Goal: Entertainment & Leisure: Browse casually

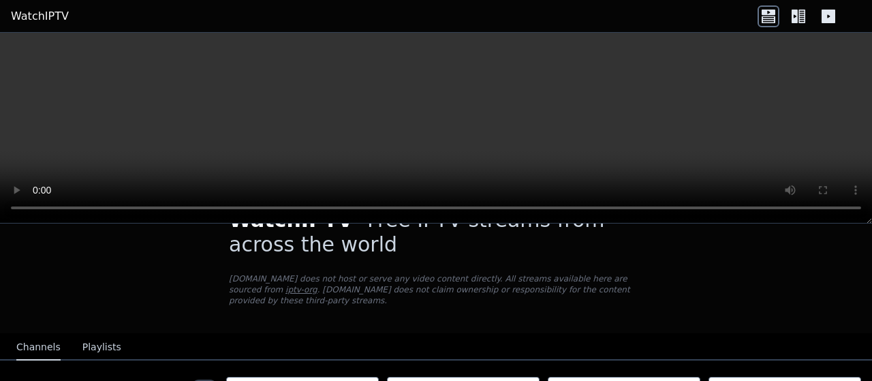
scroll to position [132, 0]
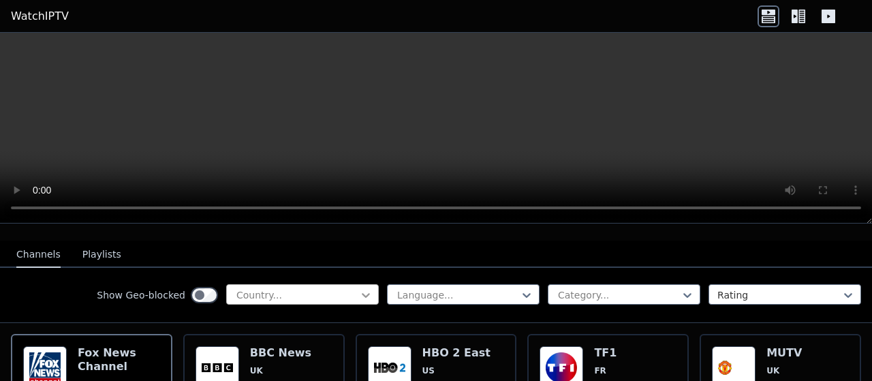
click at [359, 288] on icon at bounding box center [366, 295] width 14 height 14
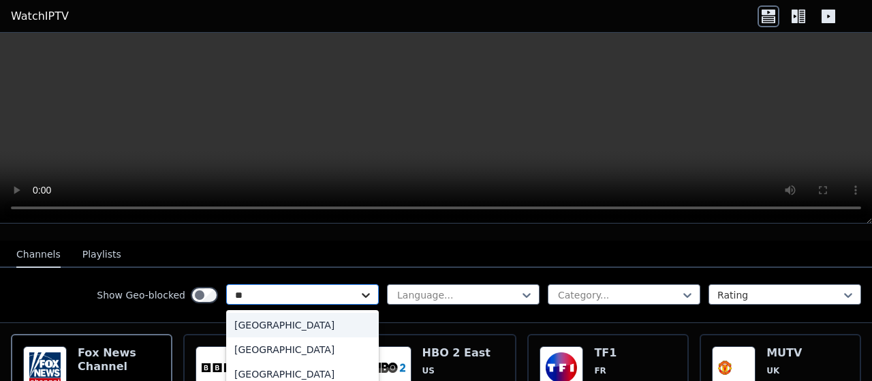
type input "***"
click at [338, 317] on div "[GEOGRAPHIC_DATA]" at bounding box center [302, 325] width 153 height 25
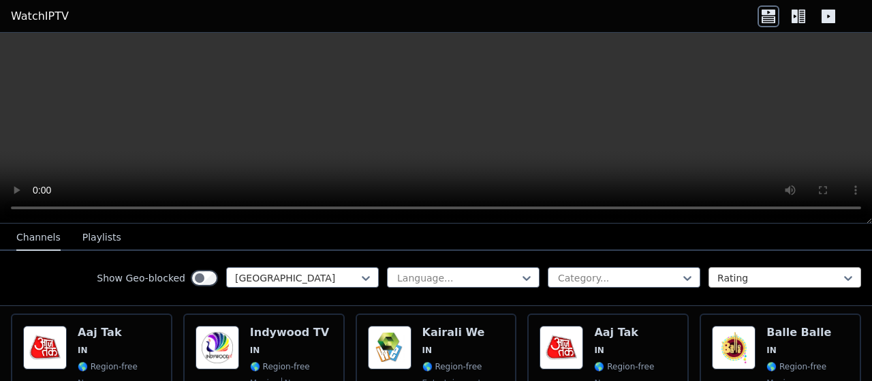
scroll to position [132, 0]
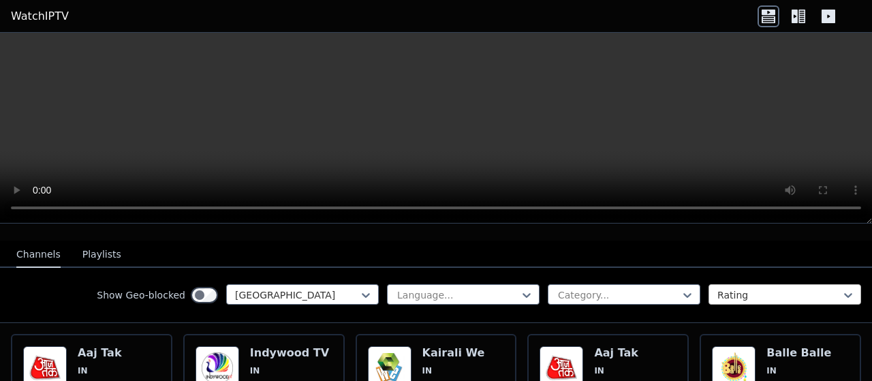
click at [742, 288] on div at bounding box center [779, 295] width 124 height 14
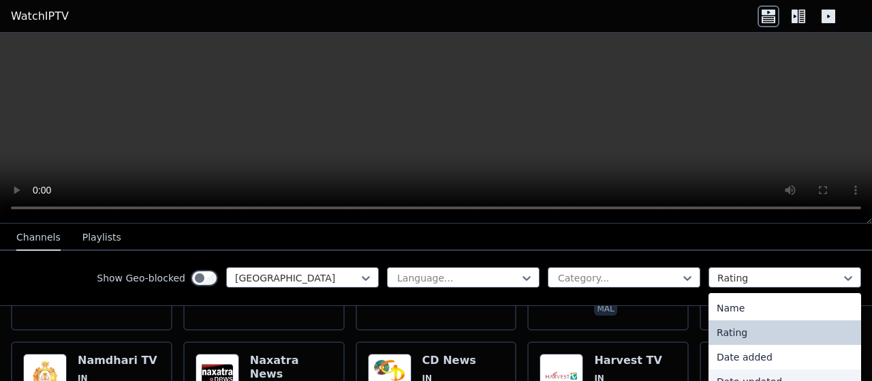
scroll to position [3480, 0]
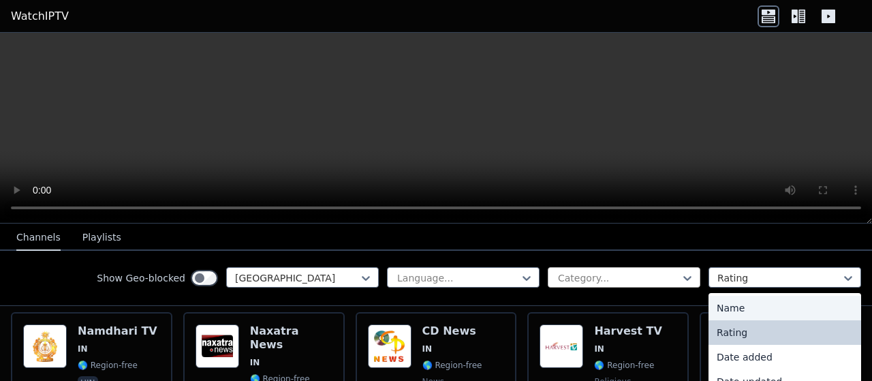
click at [625, 270] on div "Category..." at bounding box center [624, 277] width 153 height 20
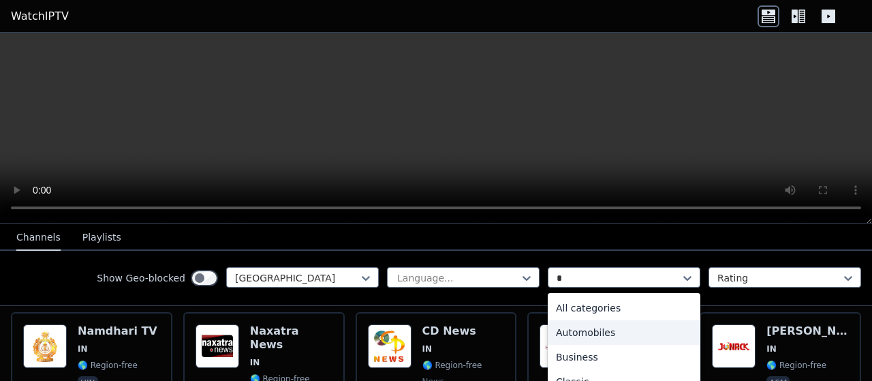
type input "**"
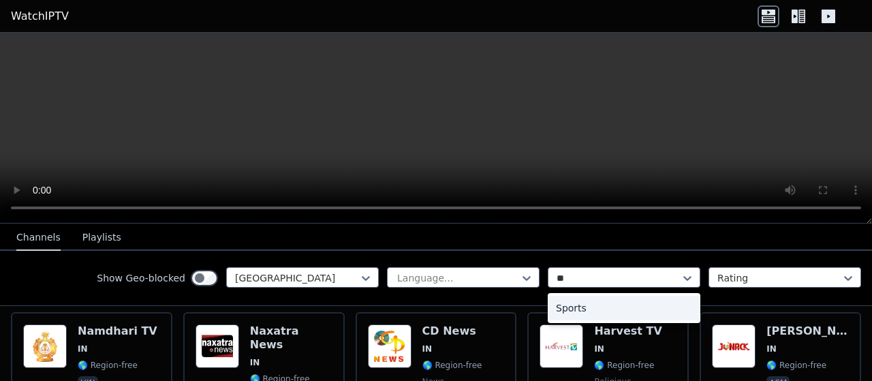
click at [637, 296] on div "Sports" at bounding box center [624, 308] width 153 height 25
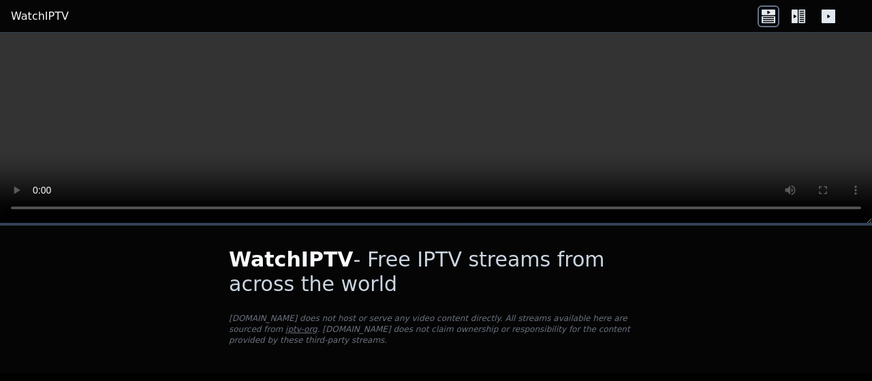
scroll to position [420, 0]
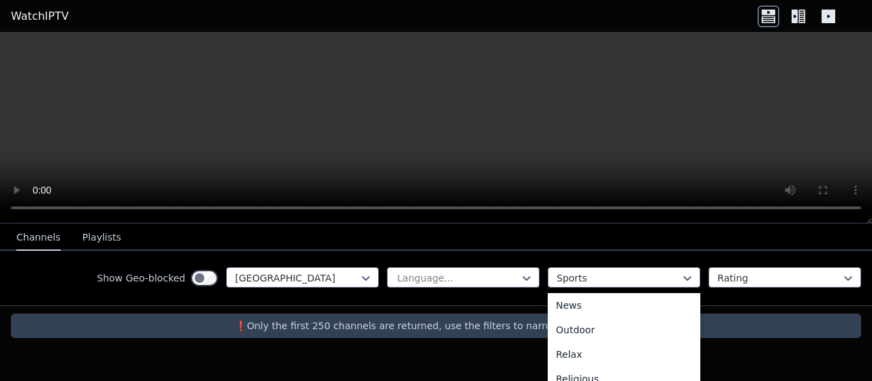
click at [791, 332] on div "WatchIPTV - Free IPTV streams from across the world [DOMAIN_NAME] does not host…" at bounding box center [436, 211] width 872 height 298
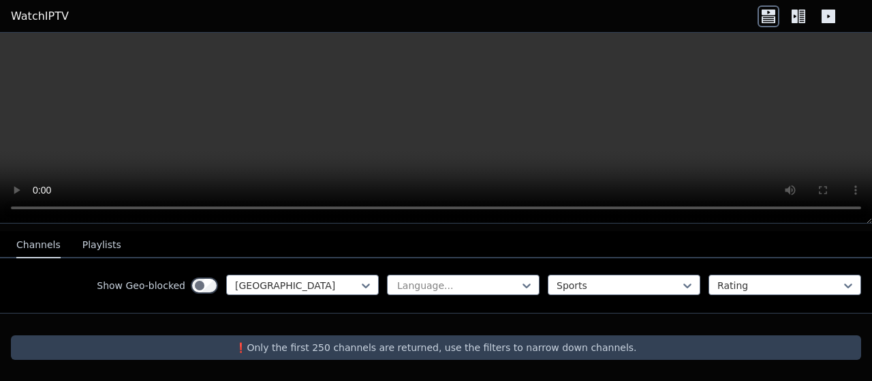
scroll to position [130, 0]
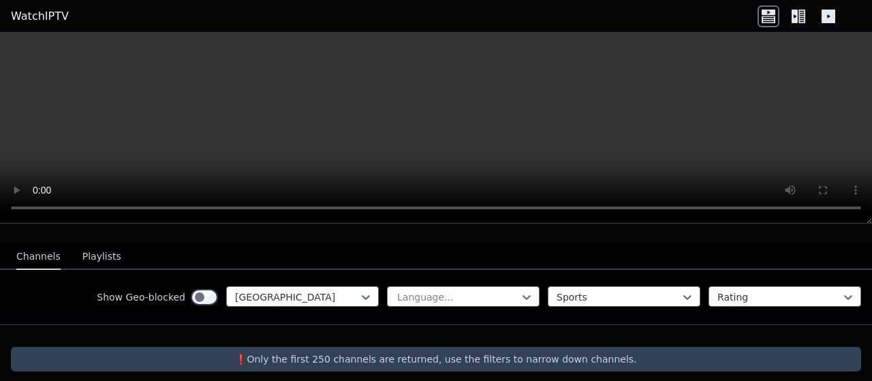
click at [791, 332] on div at bounding box center [436, 336] width 872 height 22
click at [508, 290] on div at bounding box center [458, 297] width 124 height 14
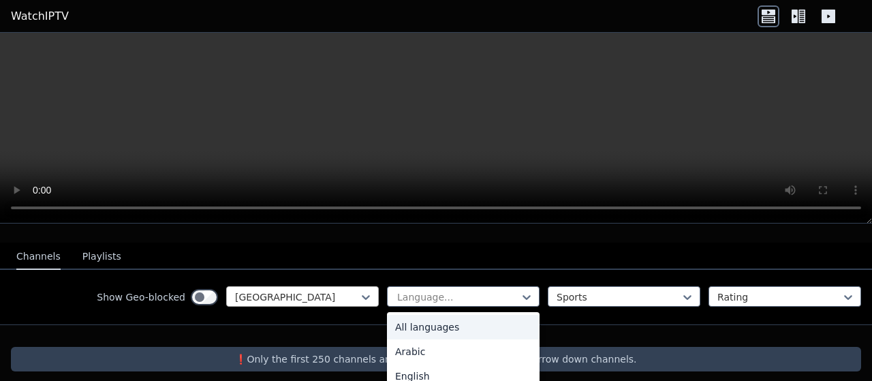
click at [347, 290] on div at bounding box center [297, 297] width 124 height 14
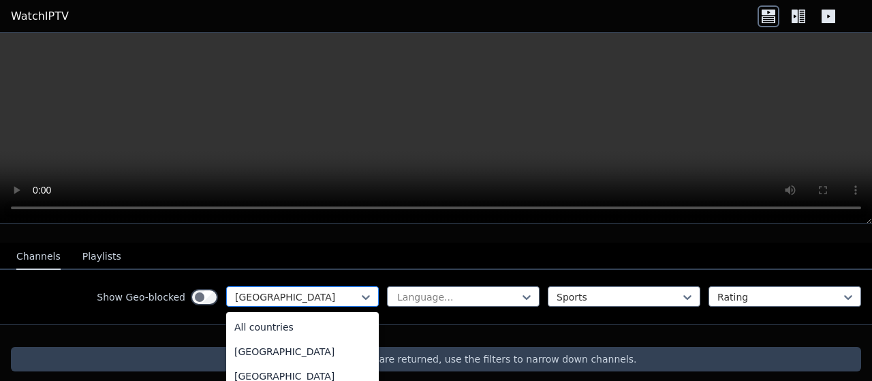
scroll to position [1953, 0]
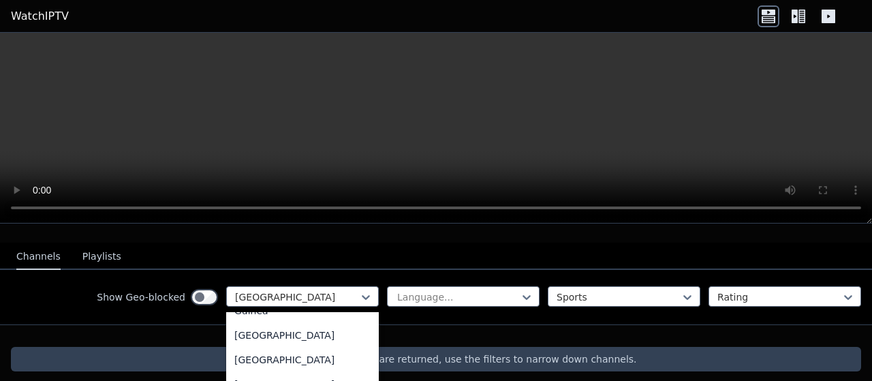
click at [788, 14] on icon at bounding box center [798, 16] width 22 height 22
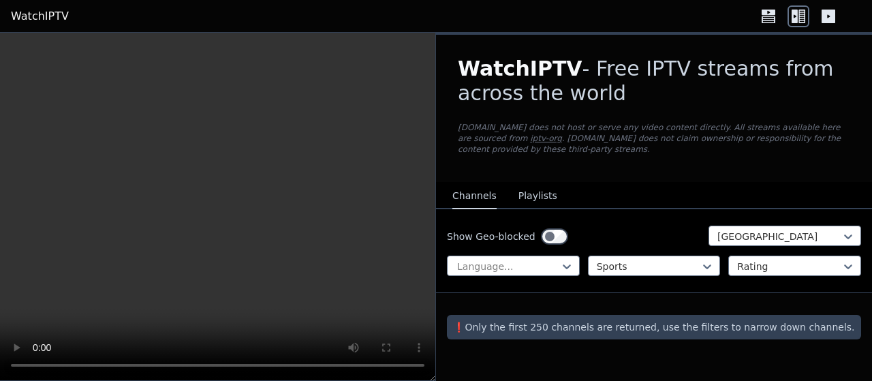
scroll to position [0, 0]
click at [831, 10] on icon at bounding box center [828, 17] width 14 height 14
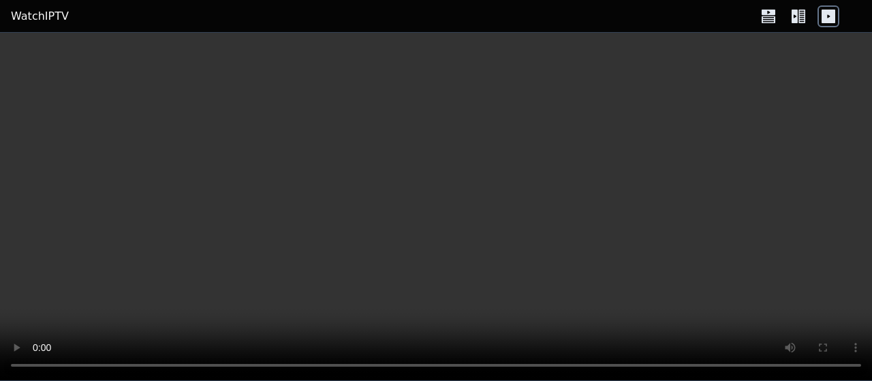
click at [801, 10] on icon at bounding box center [798, 16] width 22 height 22
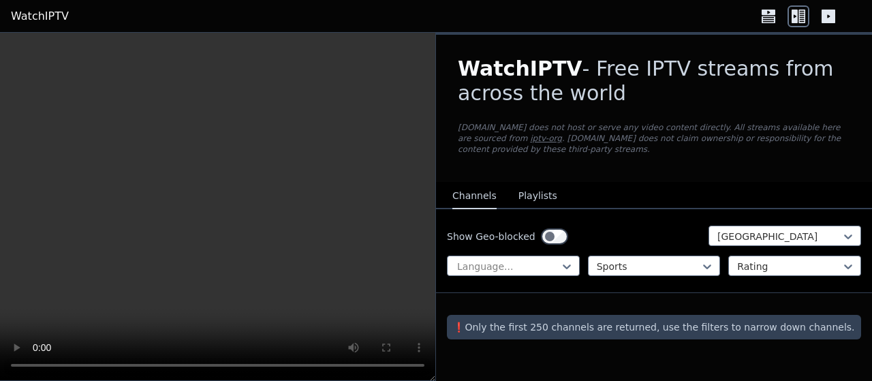
click at [529, 186] on button "Playlists" at bounding box center [537, 196] width 39 height 26
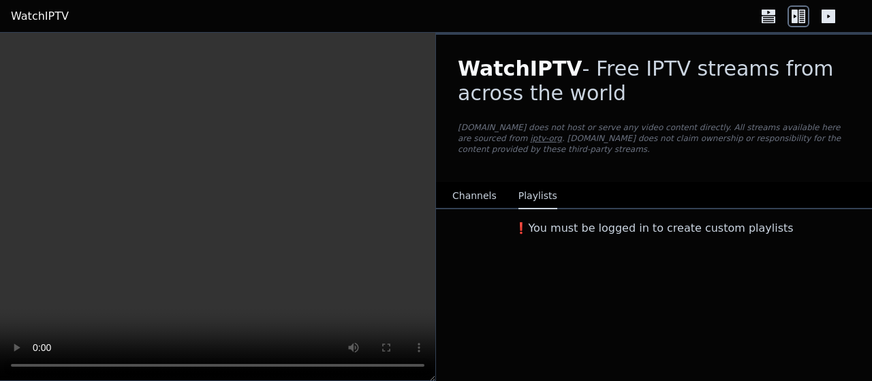
click at [477, 183] on button "Channels" at bounding box center [474, 196] width 44 height 26
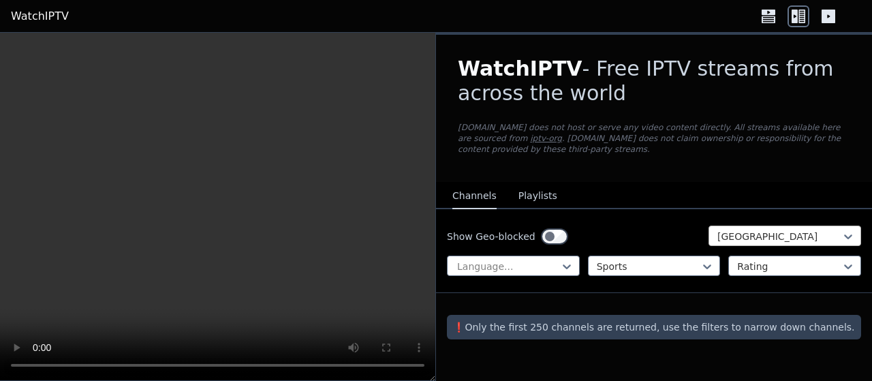
click at [738, 230] on div at bounding box center [779, 237] width 124 height 14
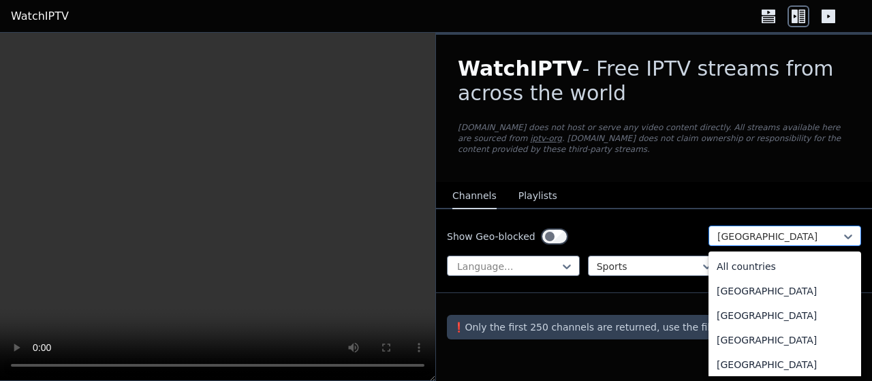
scroll to position [1953, 0]
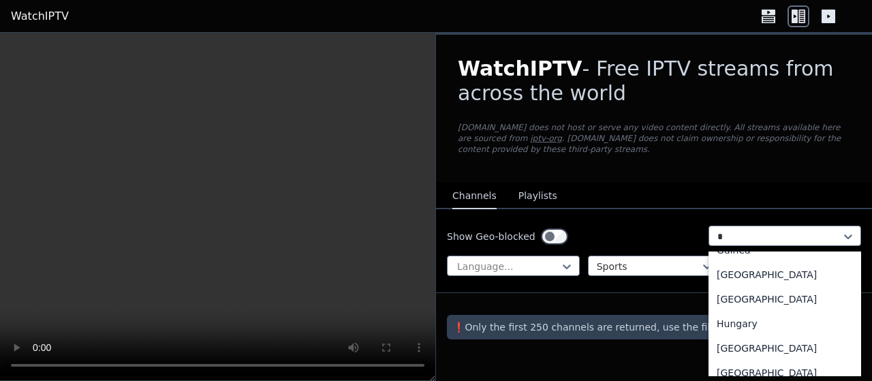
type input "**"
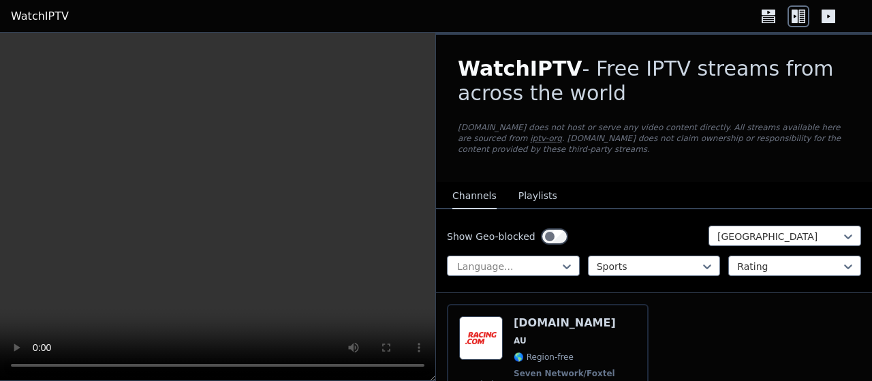
click at [832, 247] on div "Show Geo-blocked option [GEOGRAPHIC_DATA], selected. [GEOGRAPHIC_DATA] Language…" at bounding box center [654, 251] width 436 height 84
click at [821, 236] on div at bounding box center [779, 237] width 124 height 14
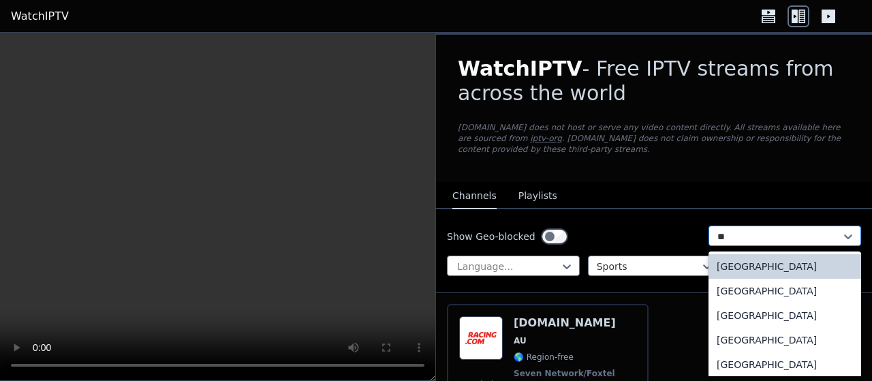
type input "*"
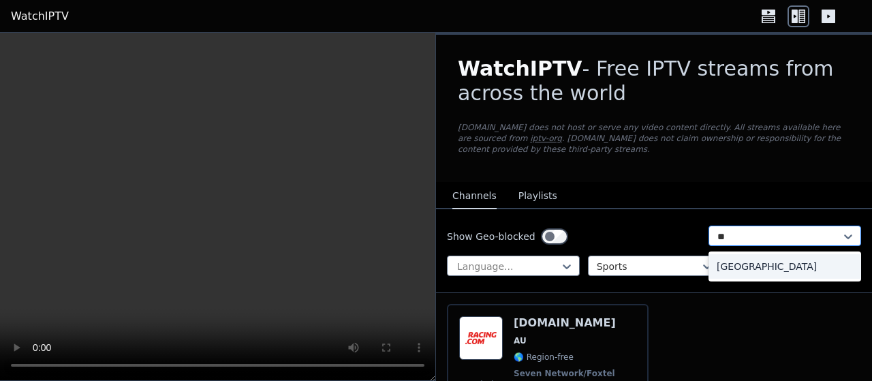
type input "*"
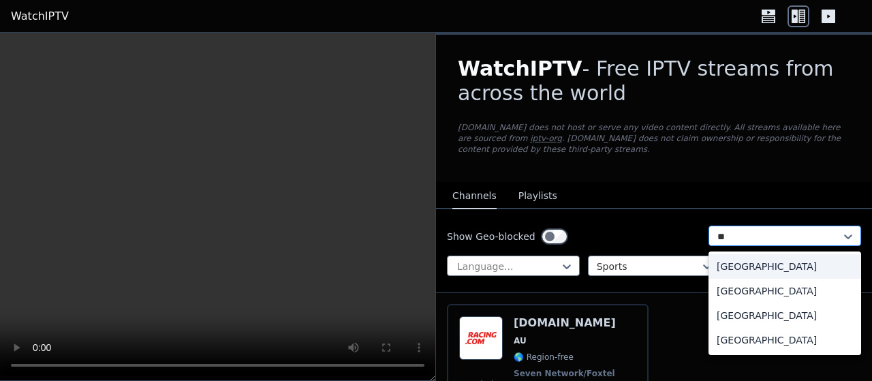
type input "*"
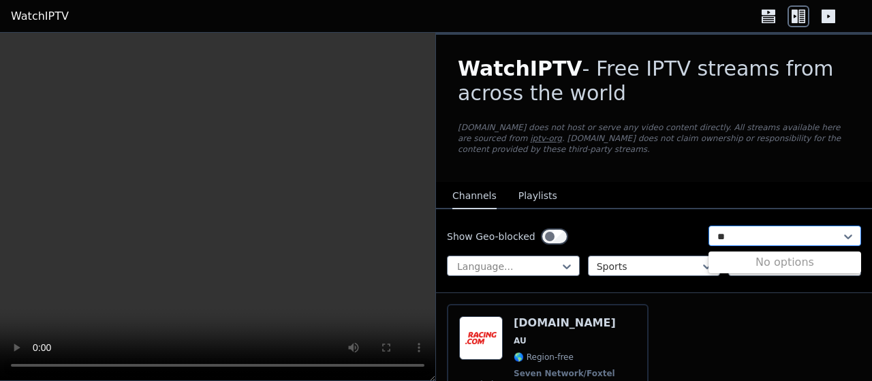
type input "*"
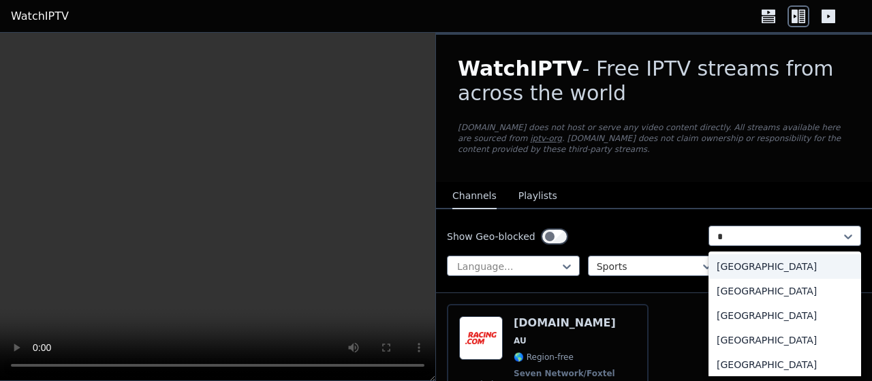
type input "**"
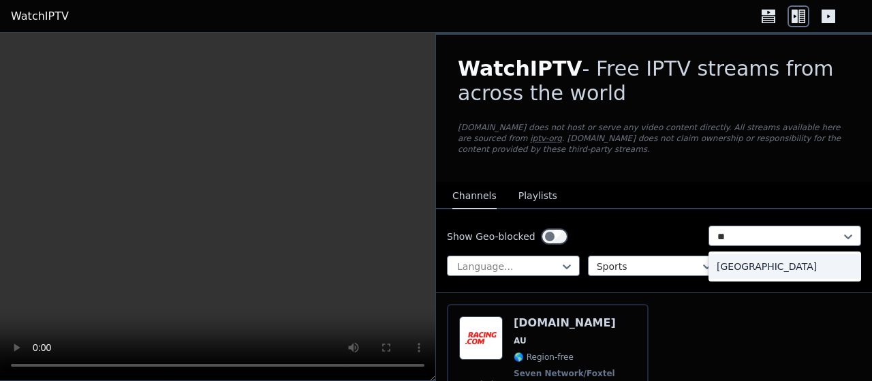
click at [834, 262] on div "[GEOGRAPHIC_DATA]" at bounding box center [784, 266] width 153 height 25
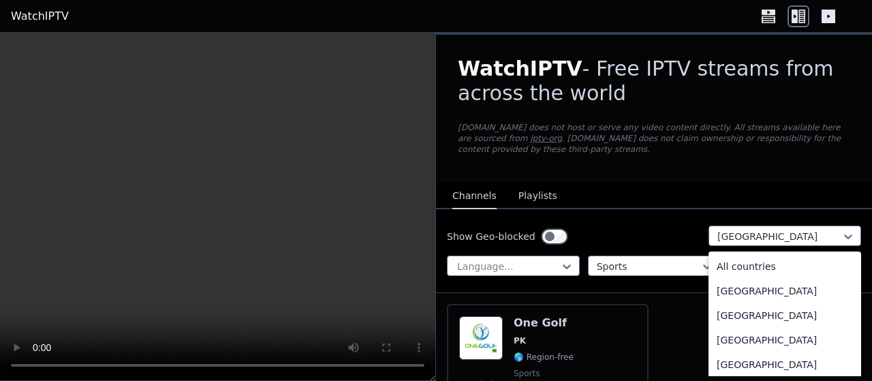
scroll to position [3302, 0]
